Goal: Task Accomplishment & Management: Use online tool/utility

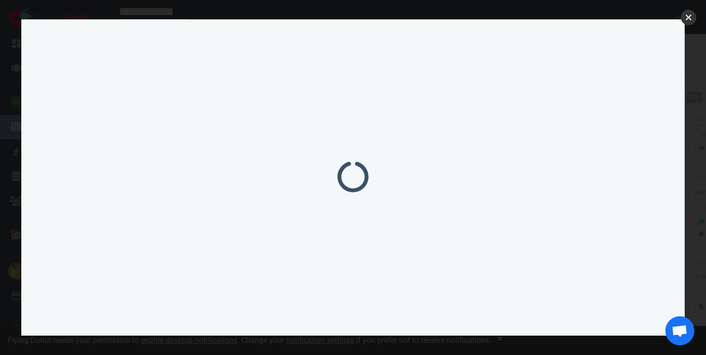
click at [690, 21] on button "close" at bounding box center [688, 17] width 15 height 15
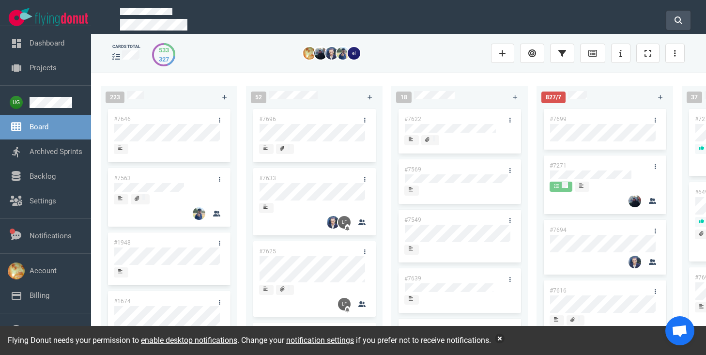
click at [684, 19] on button at bounding box center [678, 20] width 24 height 19
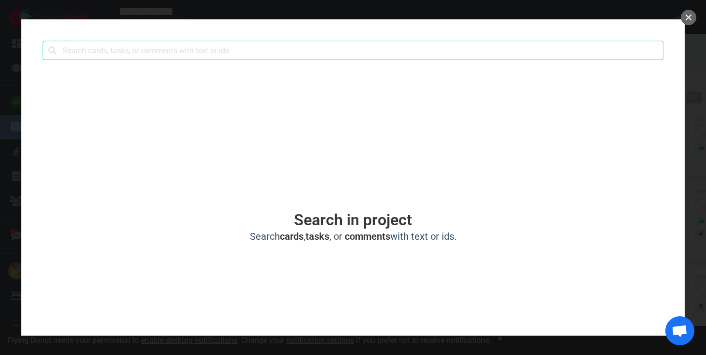
click at [364, 42] on input "text" at bounding box center [353, 50] width 621 height 19
type input "2394"
click button "Search" at bounding box center [0, 0] width 0 height 0
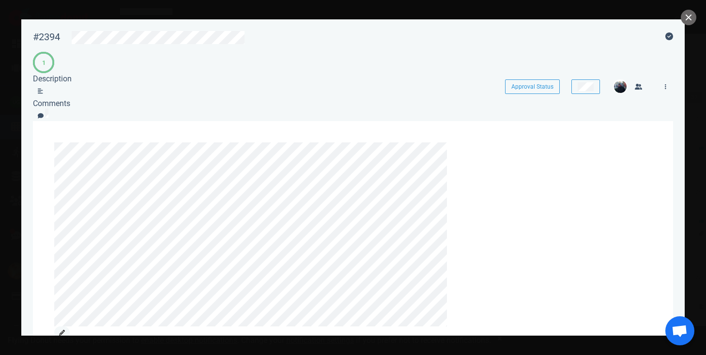
click at [65, 330] on icon at bounding box center [62, 333] width 6 height 6
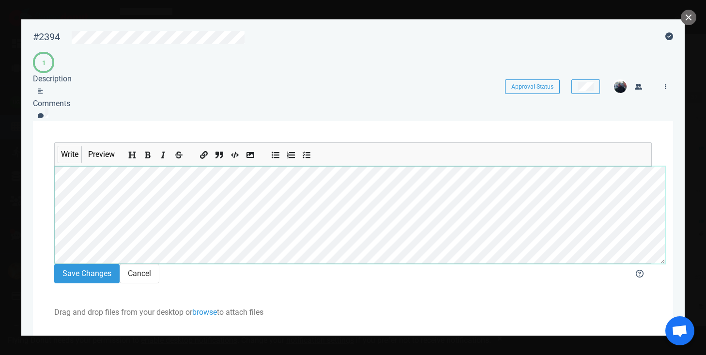
scroll to position [0, 0]
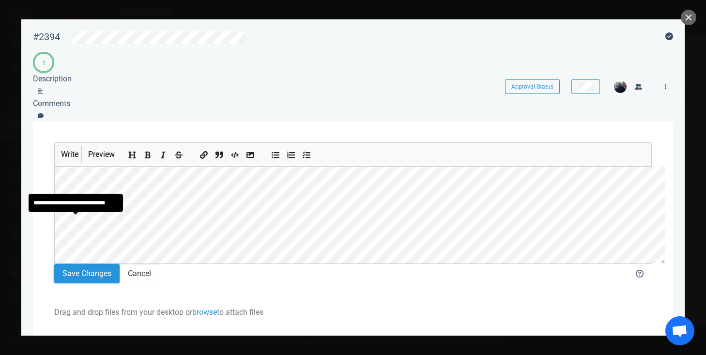
click at [87, 264] on button "Save Changes" at bounding box center [86, 273] width 65 height 19
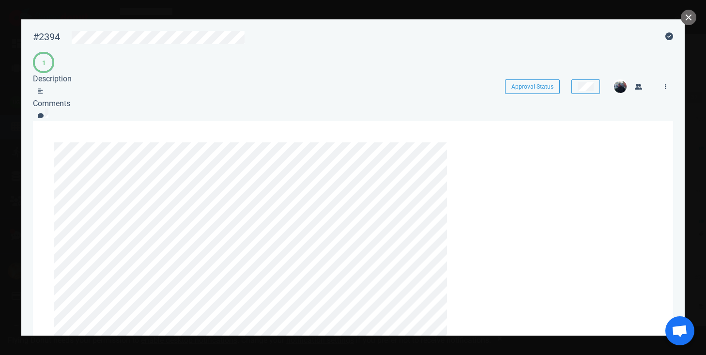
click at [65, 341] on icon at bounding box center [62, 344] width 6 height 6
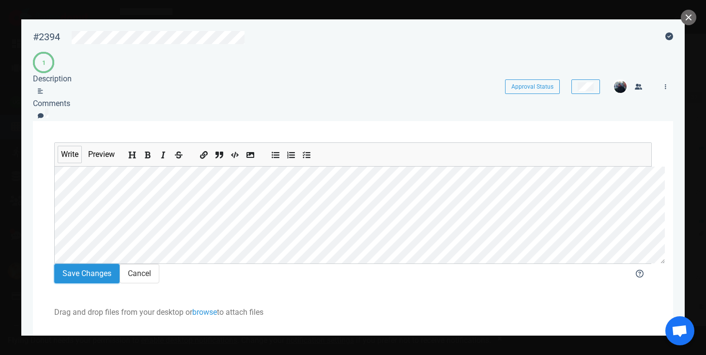
click at [79, 264] on button "Save Changes" at bounding box center [86, 273] width 65 height 19
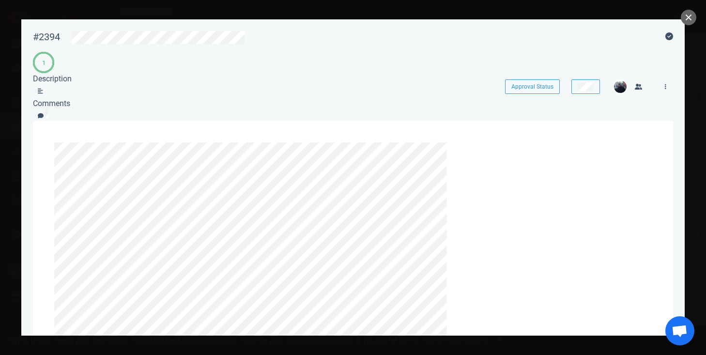
click at [428, 345] on div at bounding box center [353, 177] width 706 height 355
